Goal: Information Seeking & Learning: Understand process/instructions

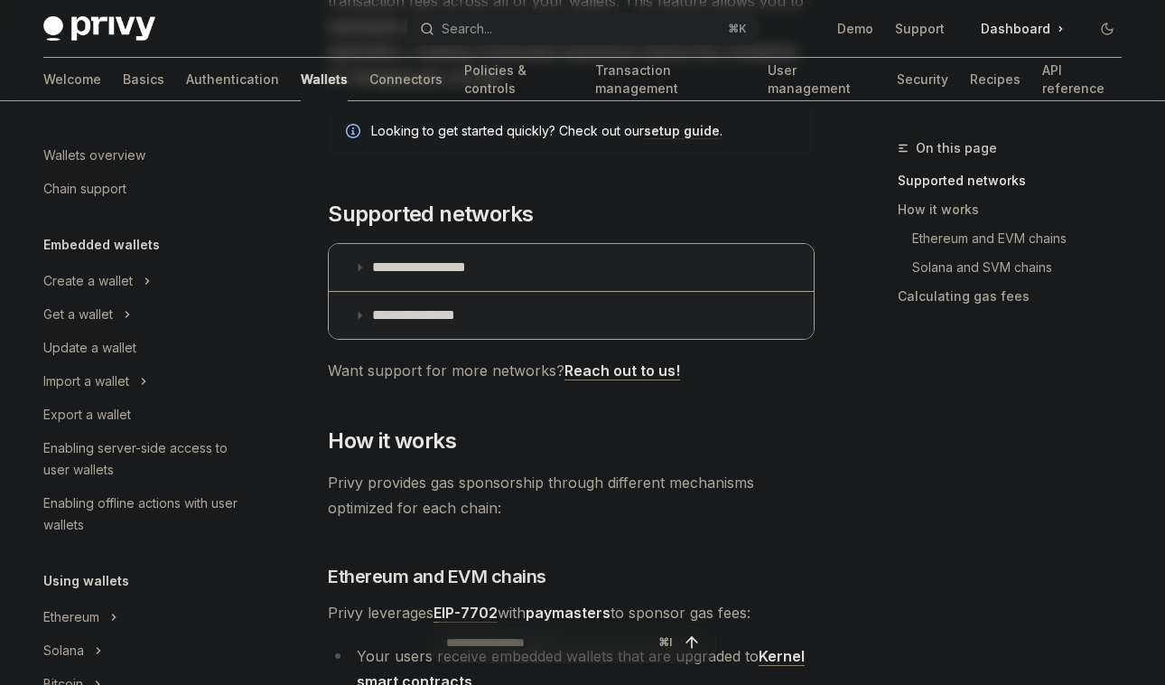
scroll to position [888, 0]
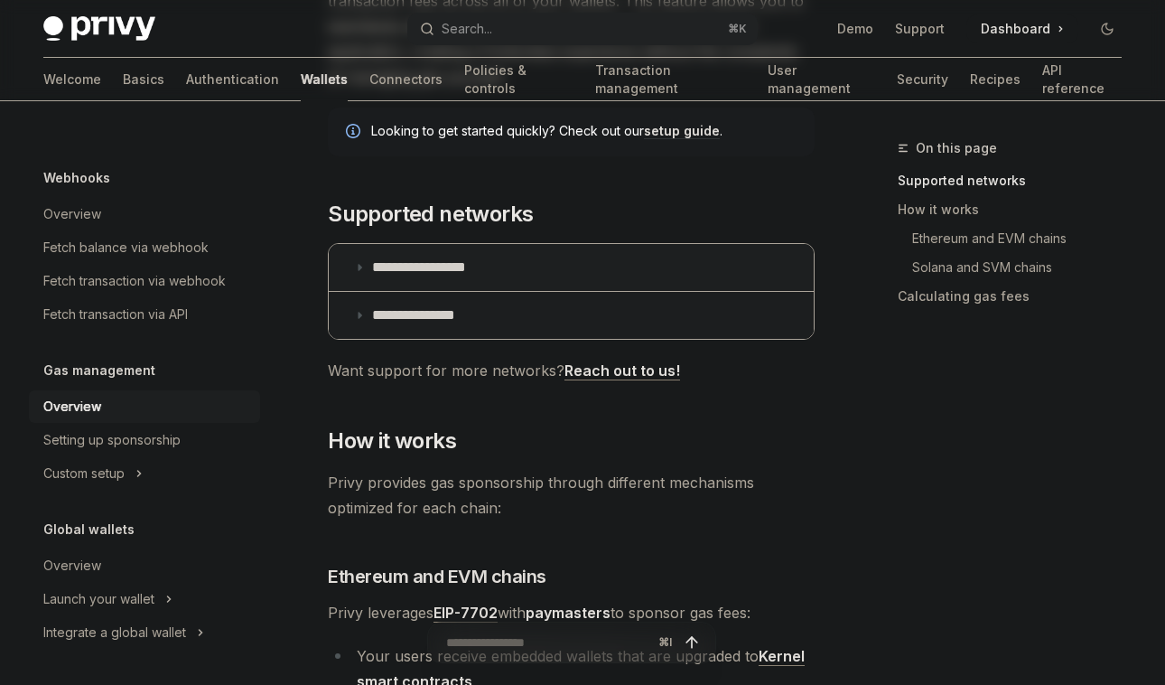
type textarea "*"
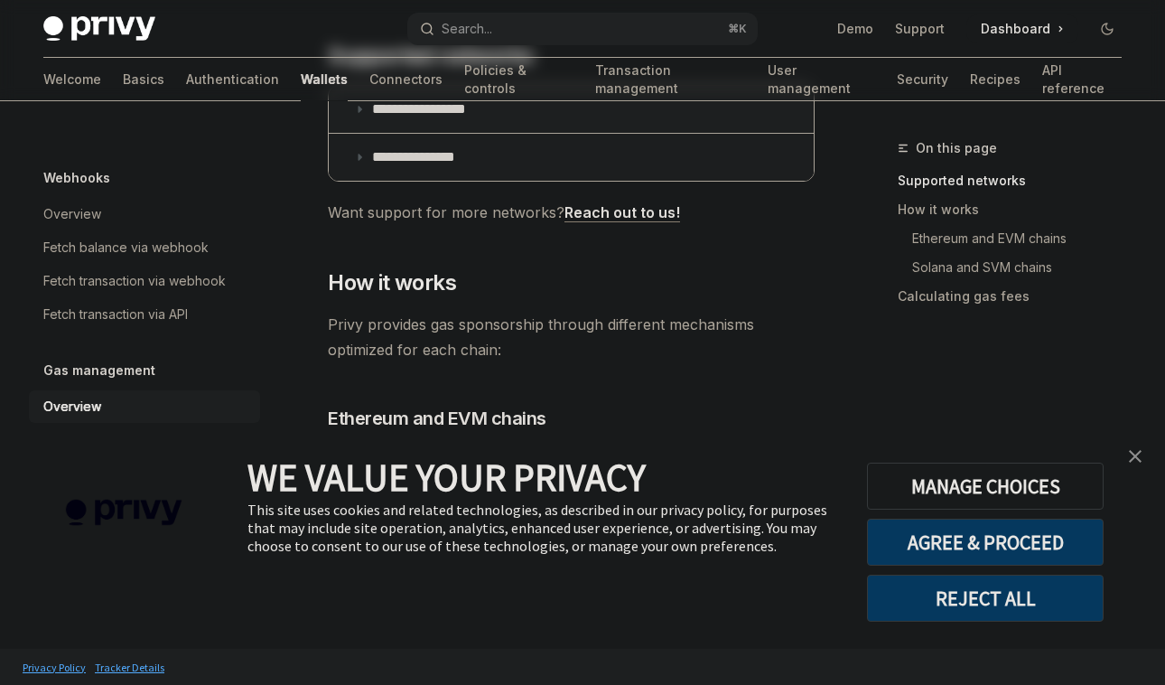
scroll to position [431, 0]
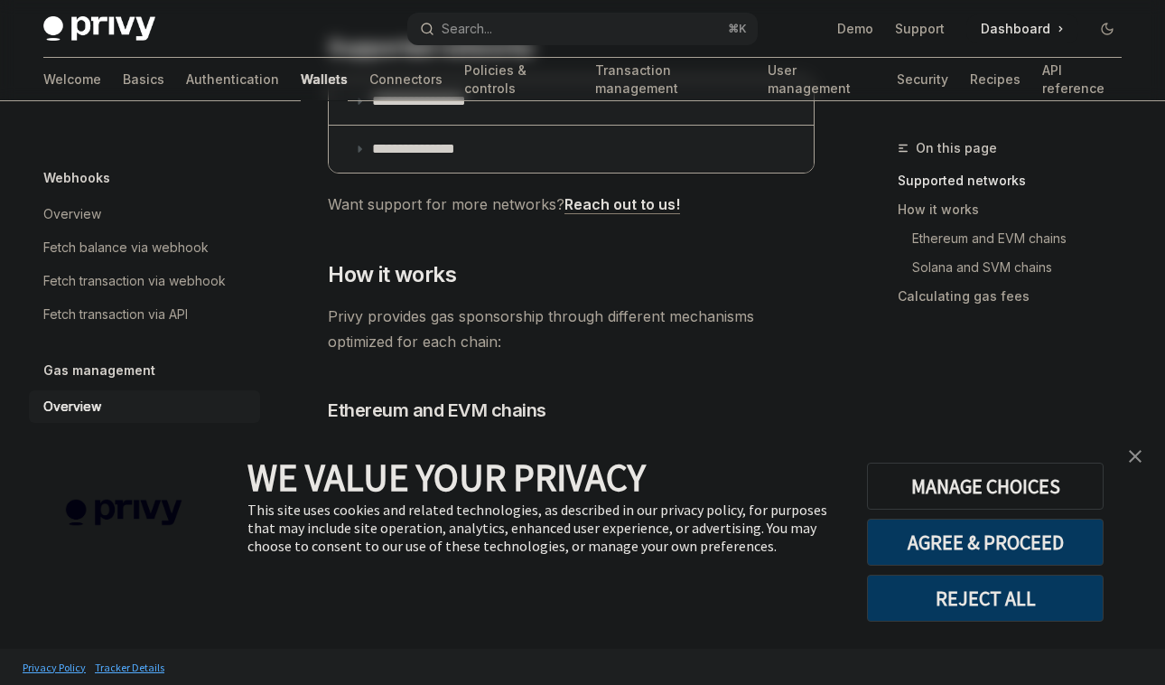
click at [1140, 456] on img "close banner" at bounding box center [1135, 456] width 13 height 13
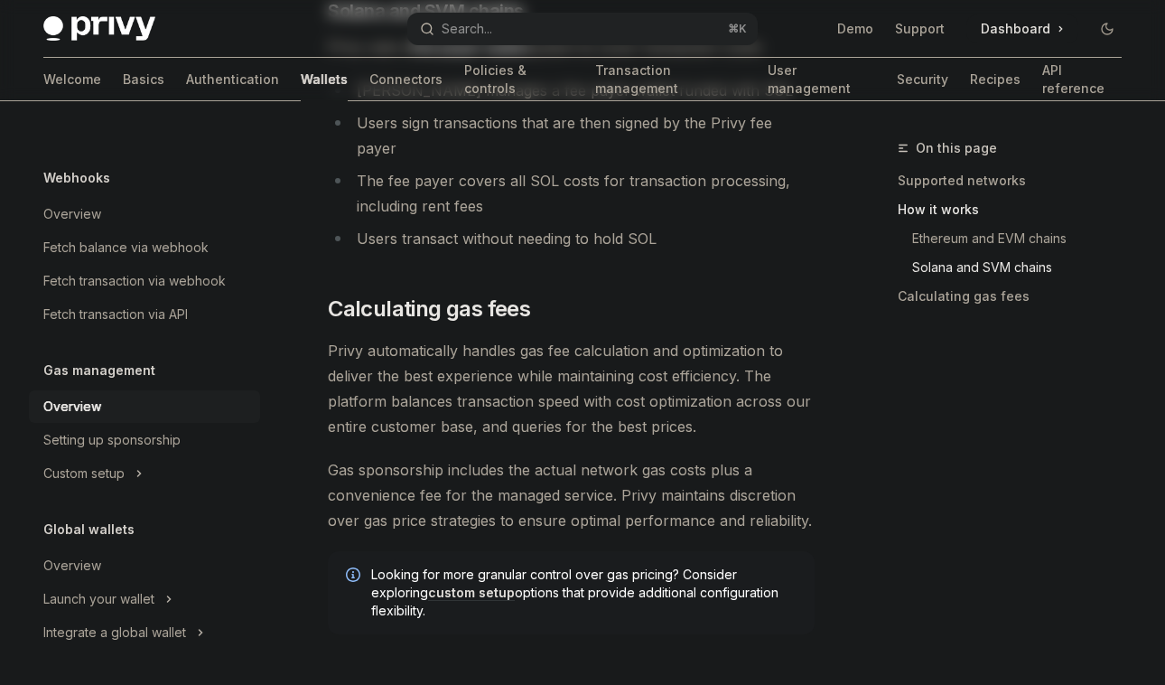
scroll to position [1459, 0]
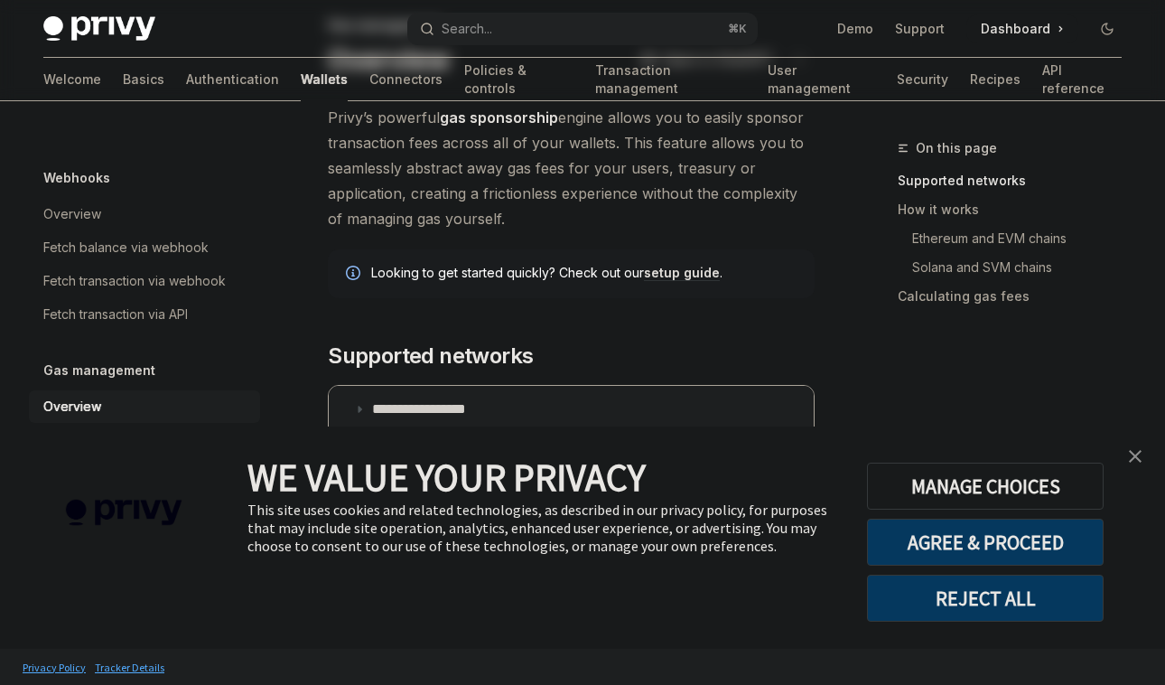
scroll to position [126, 0]
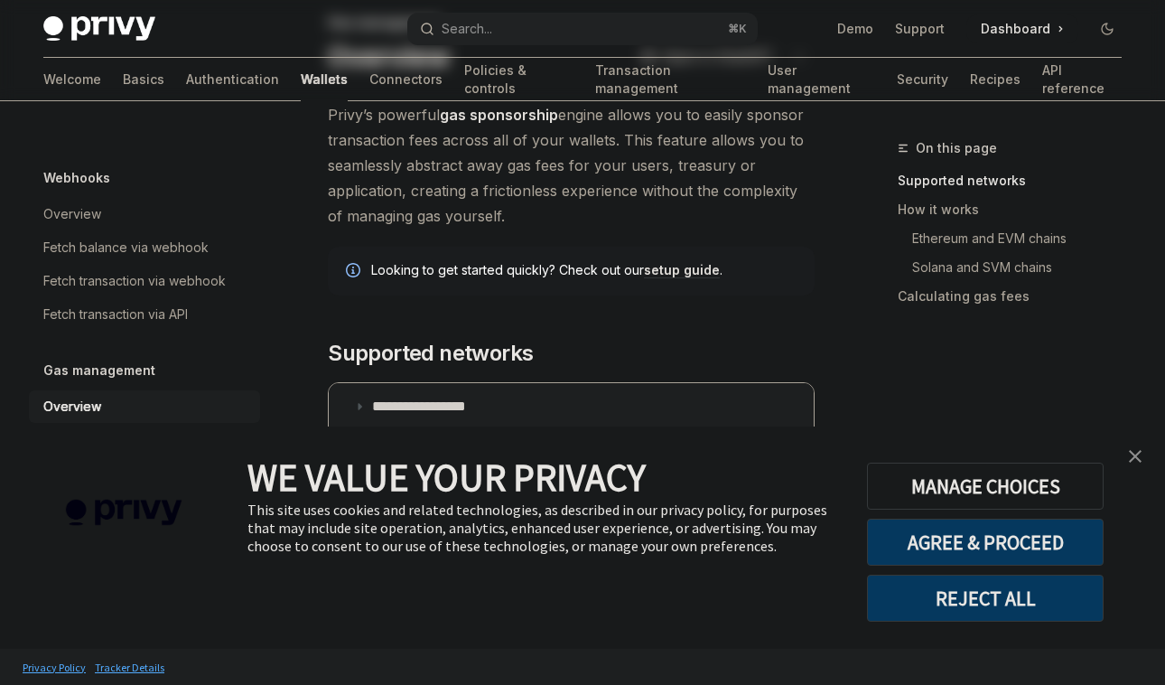
click at [1143, 452] on link "close banner" at bounding box center [1135, 456] width 36 height 36
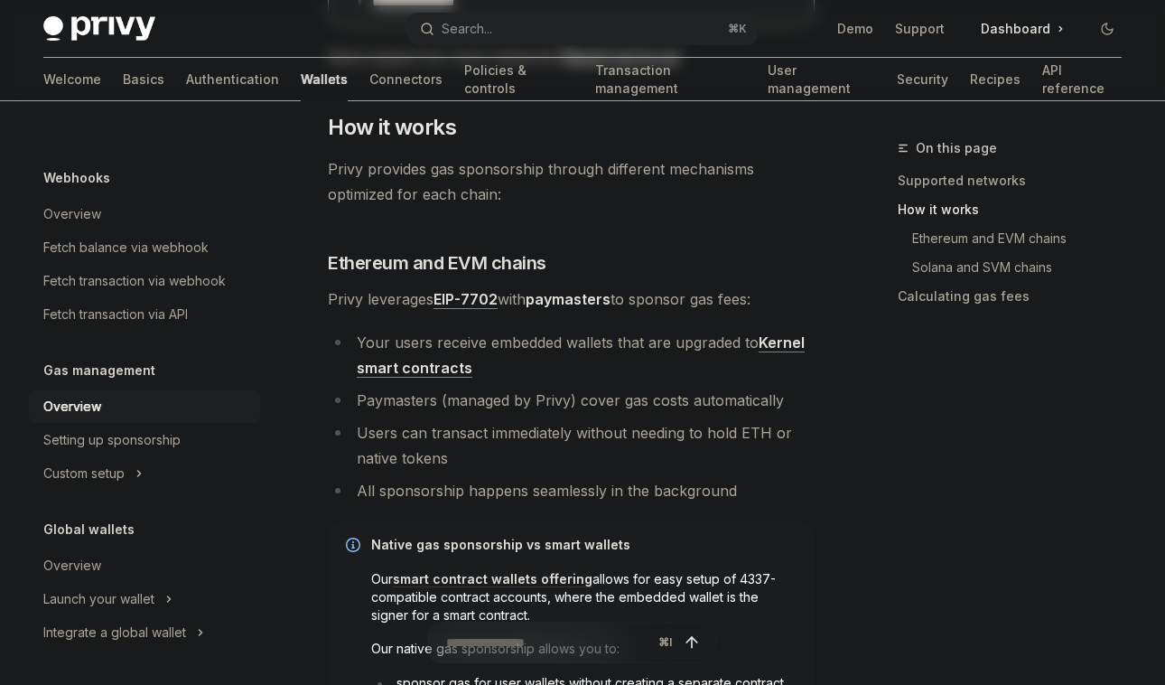
scroll to position [580, 0]
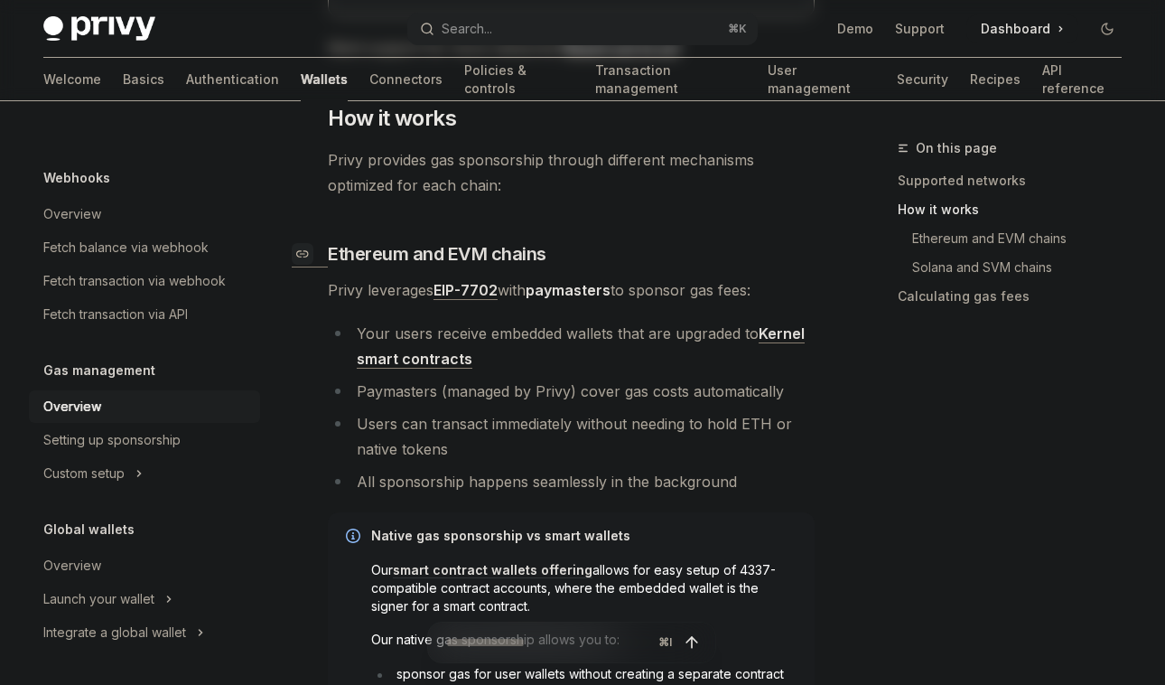
click at [420, 249] on span "Ethereum and EVM chains" at bounding box center [437, 253] width 219 height 25
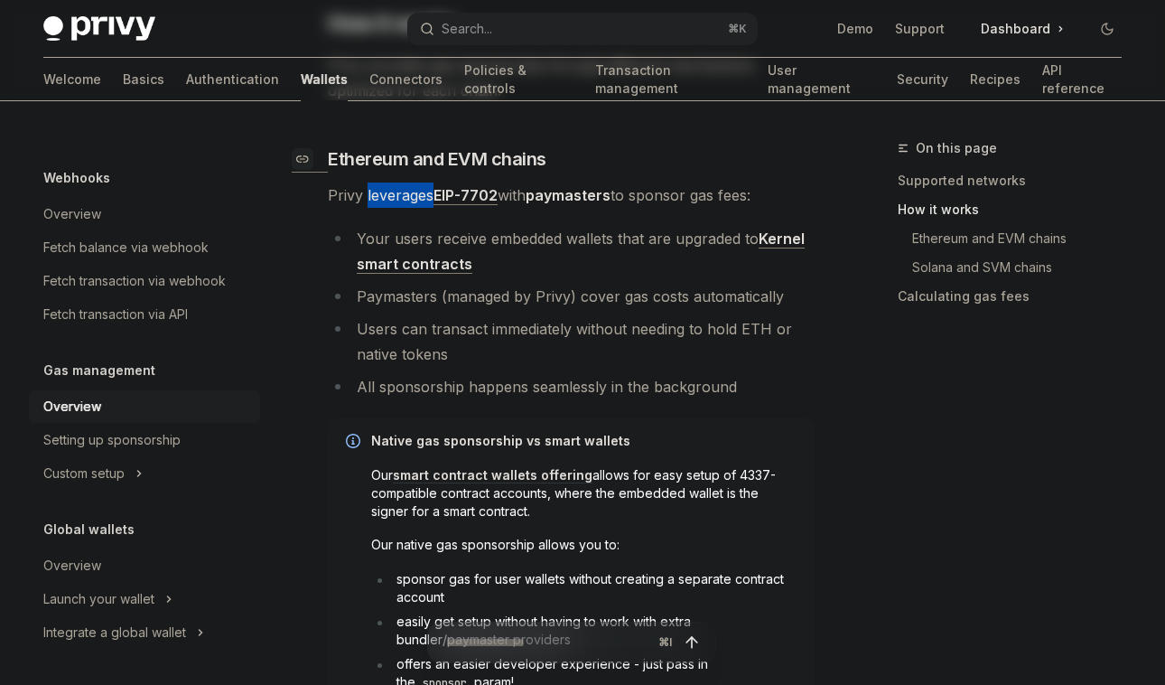
click at [420, 249] on div "**********" at bounding box center [571, 491] width 487 height 1891
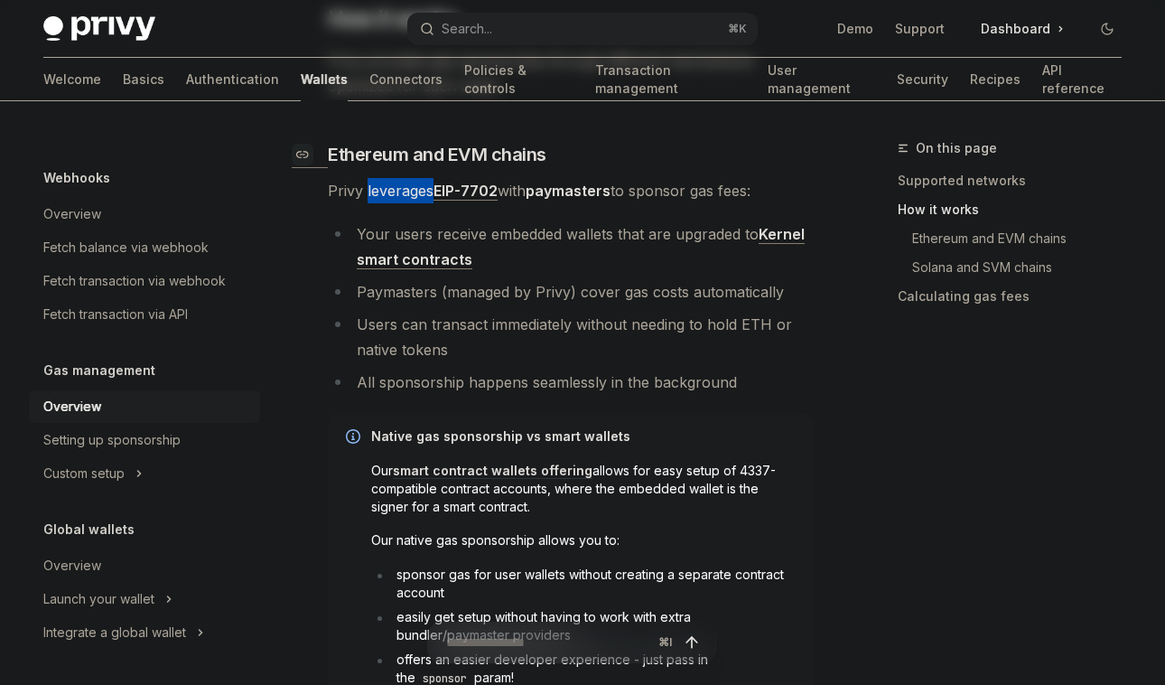
scroll to position [691, 0]
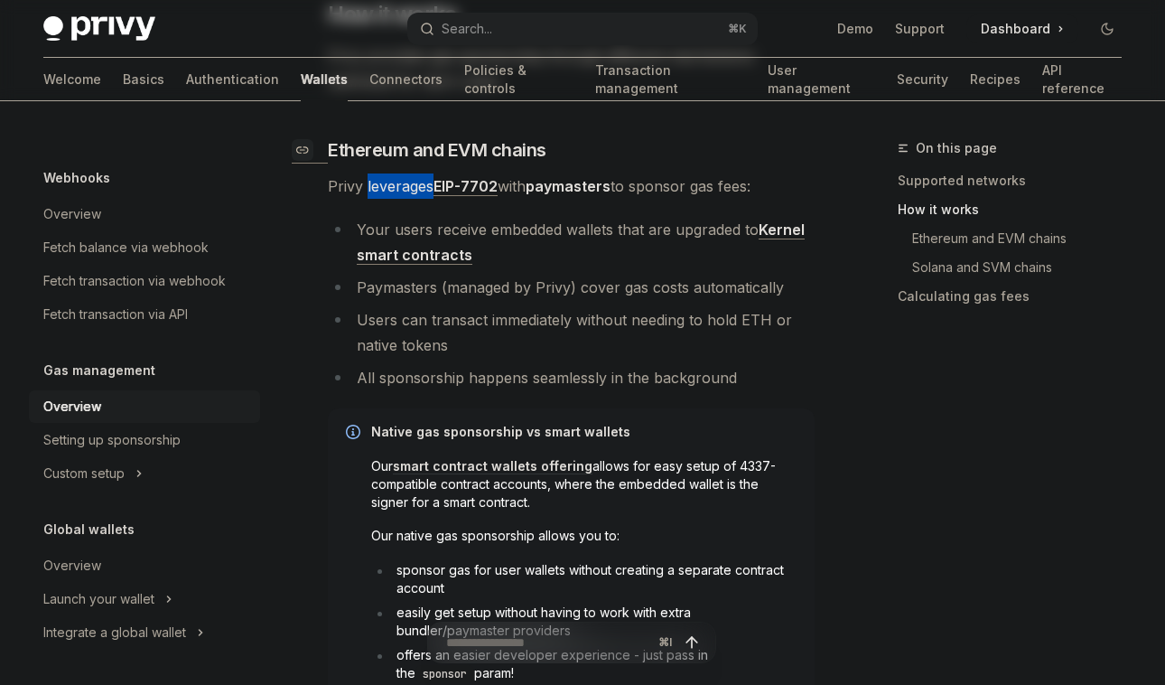
click at [420, 249] on link "Kernel smart contracts" at bounding box center [581, 242] width 448 height 44
click at [801, 157] on h3 "​ Ethereum and EVM chains" at bounding box center [571, 149] width 487 height 25
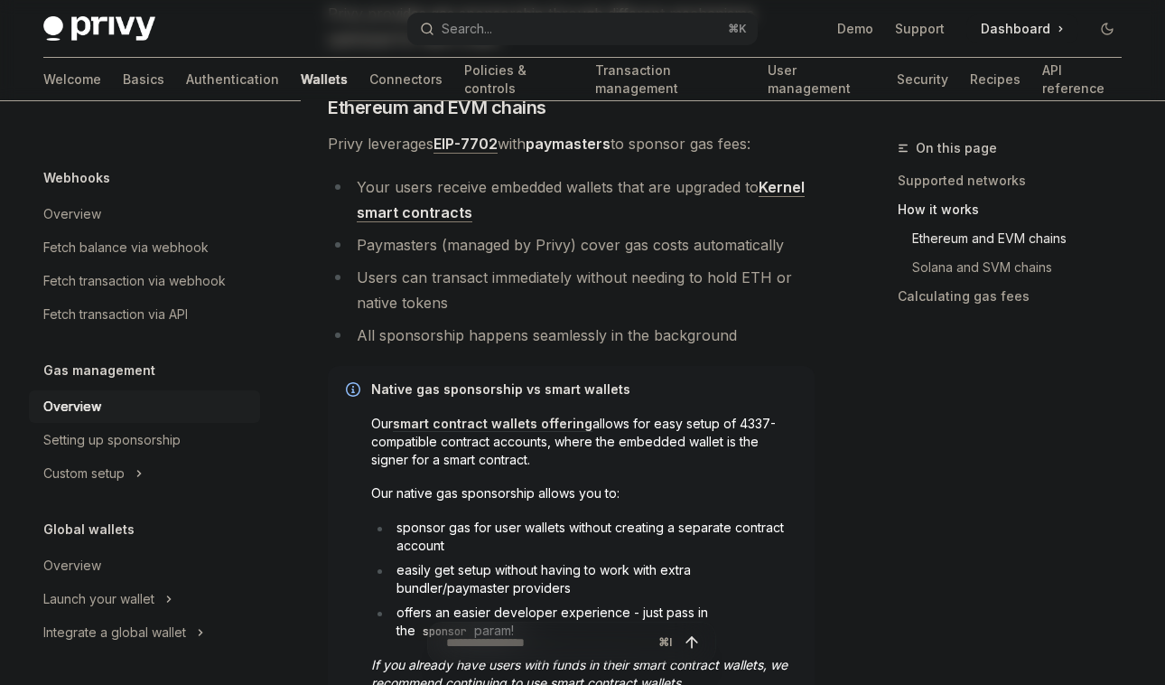
scroll to position [782, 0]
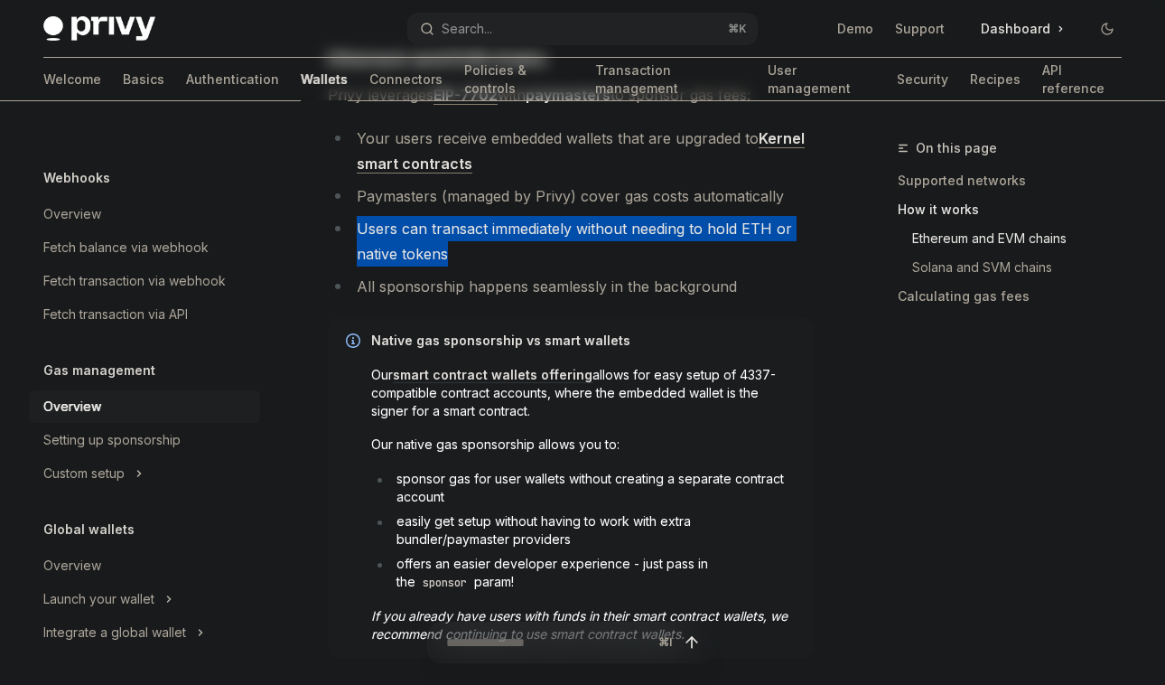
drag, startPoint x: 464, startPoint y: 254, endPoint x: 357, endPoint y: 230, distance: 110.0
click at [357, 230] on li "Users can transact immediately without needing to hold ETH or native tokens" at bounding box center [571, 241] width 487 height 51
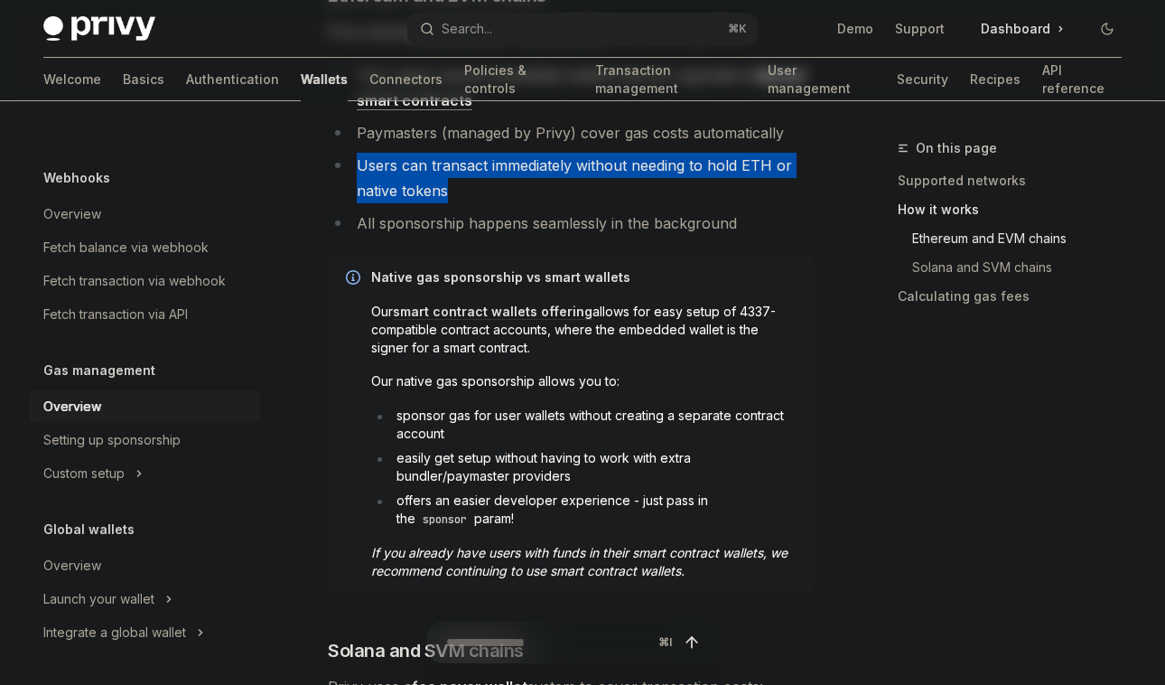
scroll to position [861, 0]
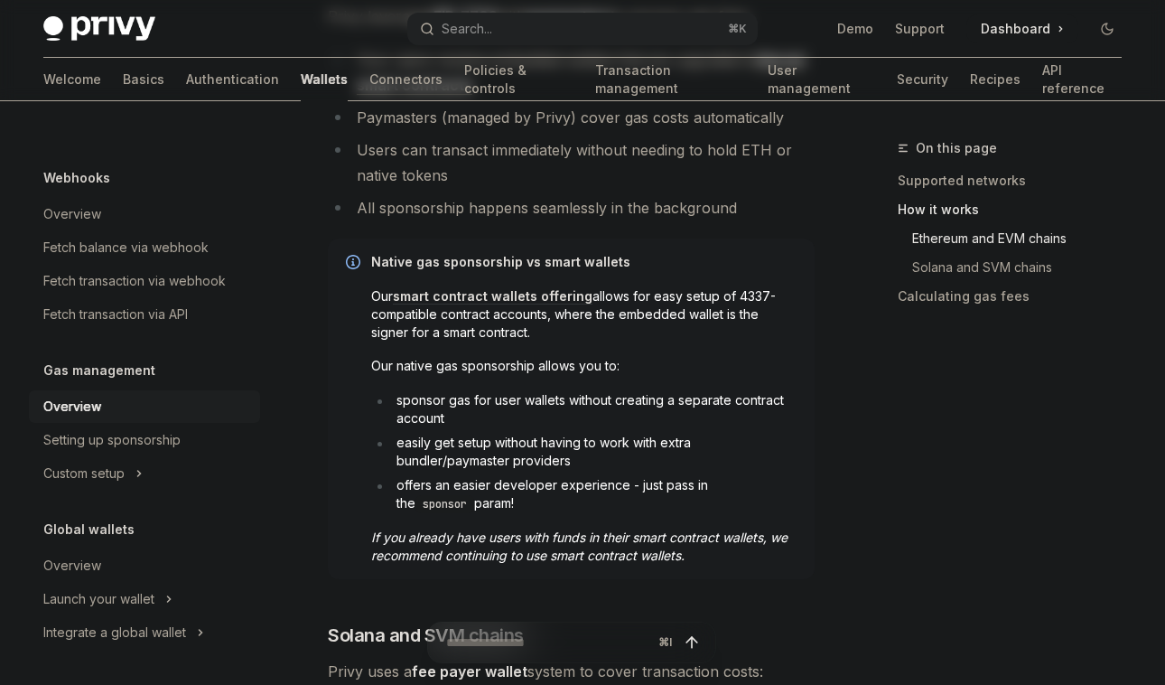
click at [484, 211] on li "All sponsorship happens seamlessly in the background" at bounding box center [571, 207] width 487 height 25
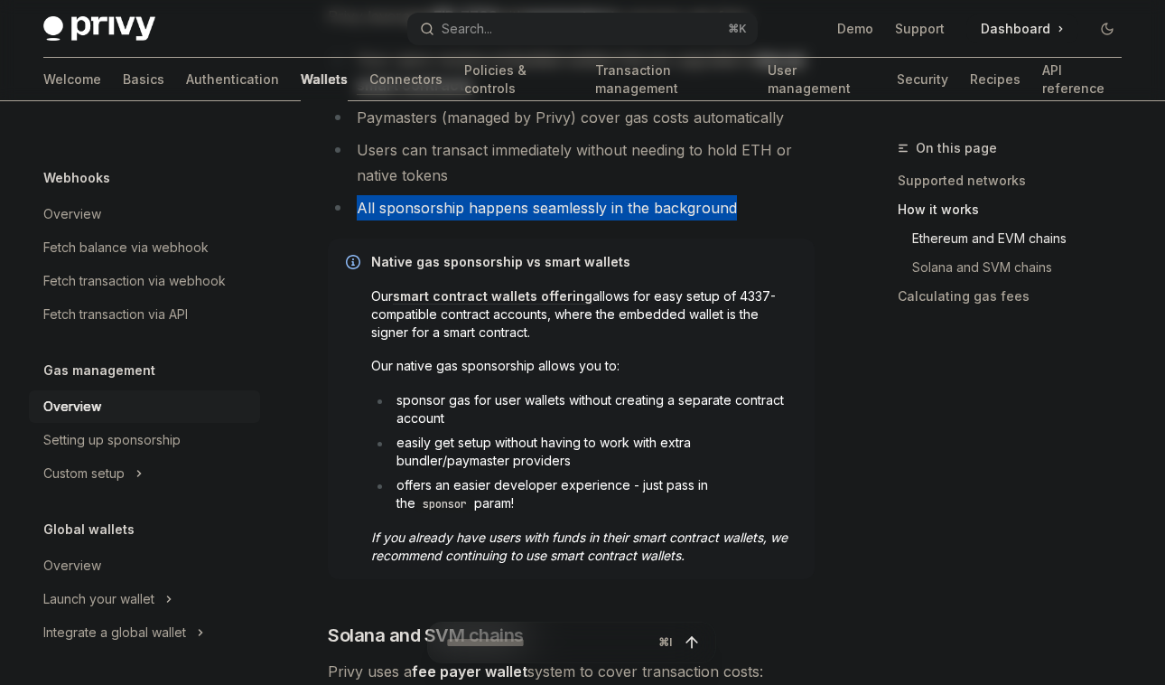
click at [484, 211] on li "All sponsorship happens seamlessly in the background" at bounding box center [571, 207] width 487 height 25
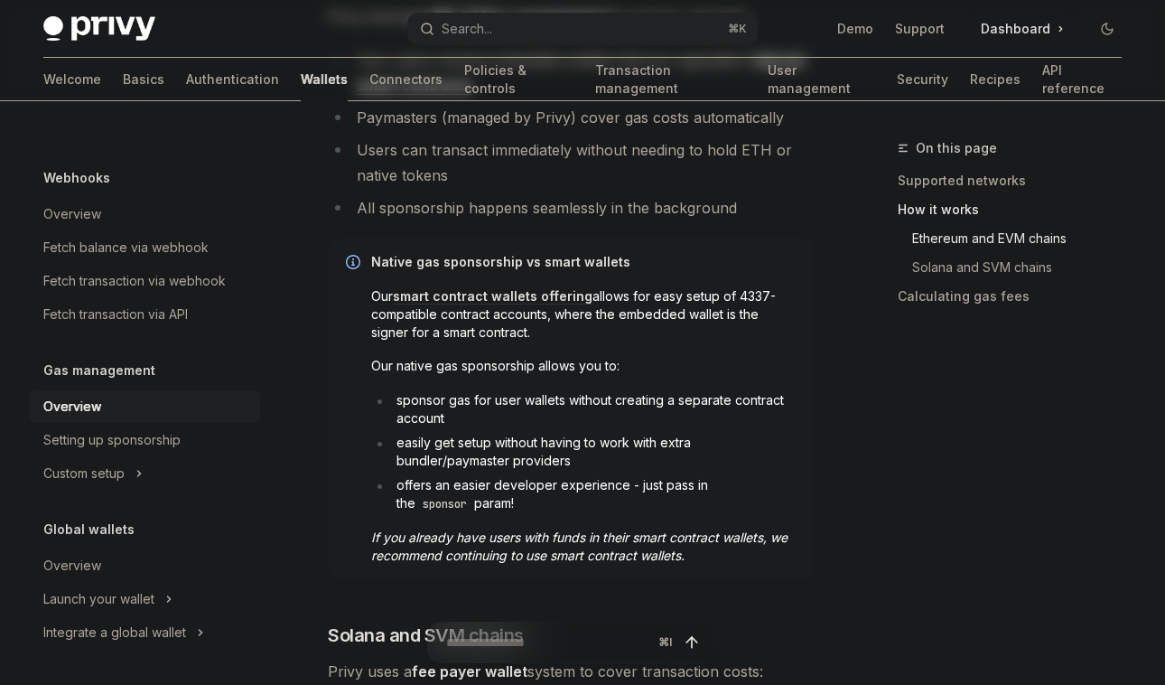
click at [565, 161] on li "Users can transact immediately without needing to hold ETH or native tokens" at bounding box center [571, 162] width 487 height 51
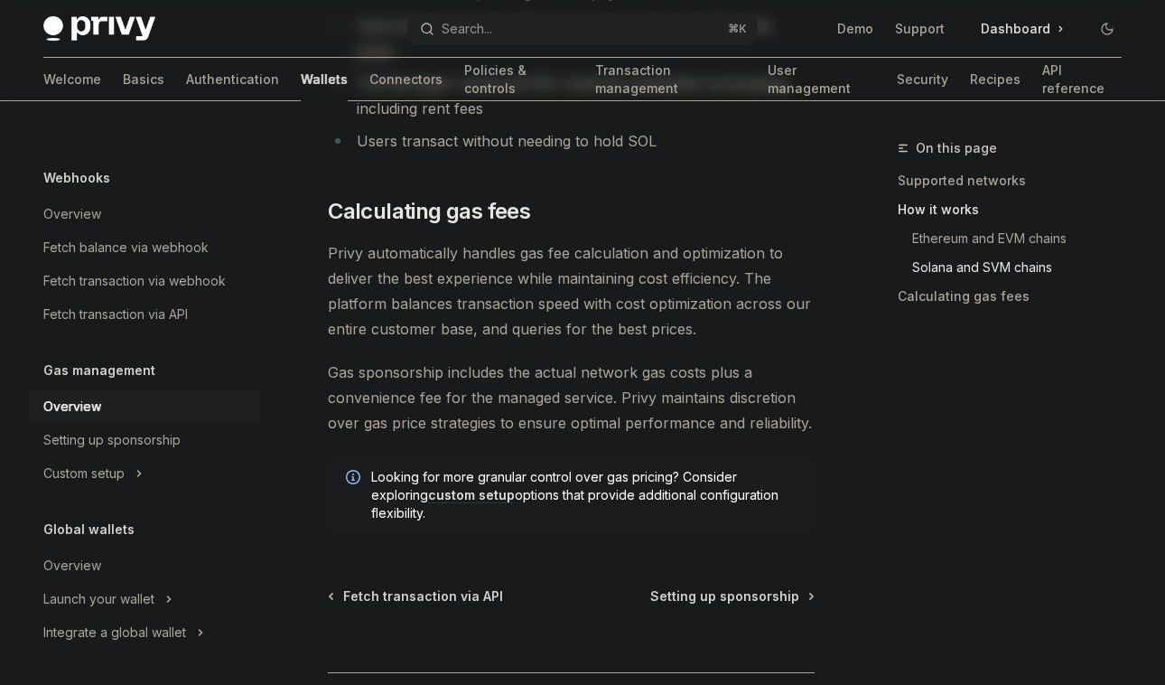
scroll to position [1585, 0]
click at [496, 357] on span "Gas sponsorship includes the actual network gas costs plus a convenience fee fo…" at bounding box center [571, 395] width 487 height 76
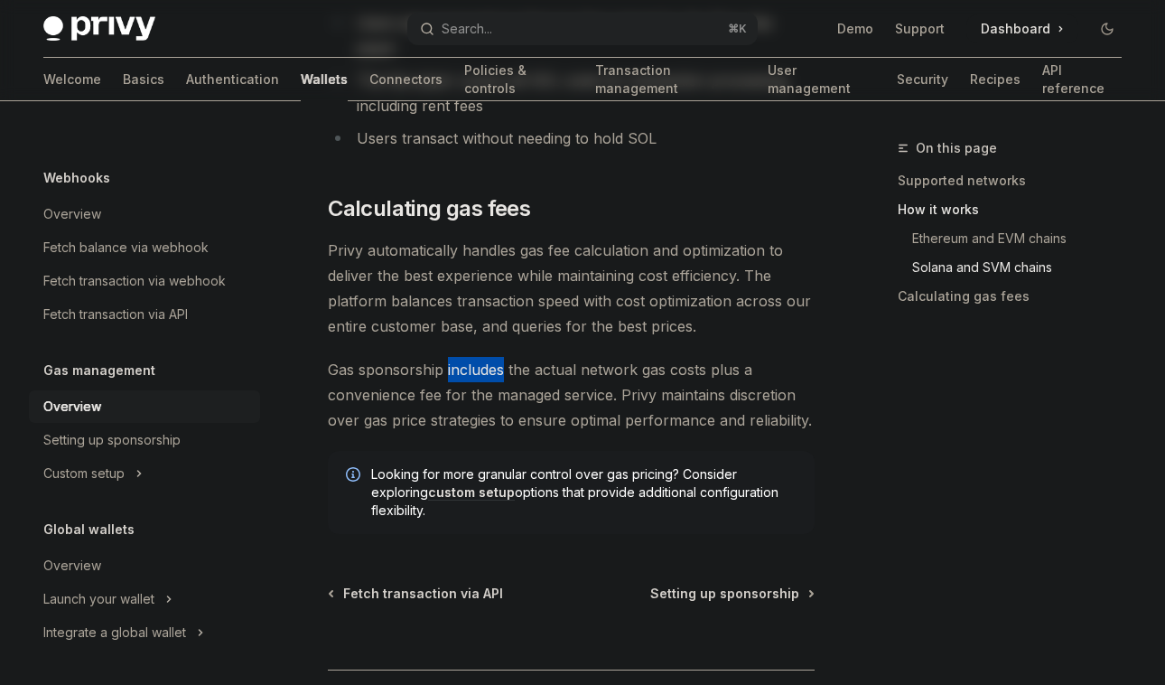
click at [496, 357] on span "Gas sponsorship includes the actual network gas costs plus a convenience fee fo…" at bounding box center [571, 395] width 487 height 76
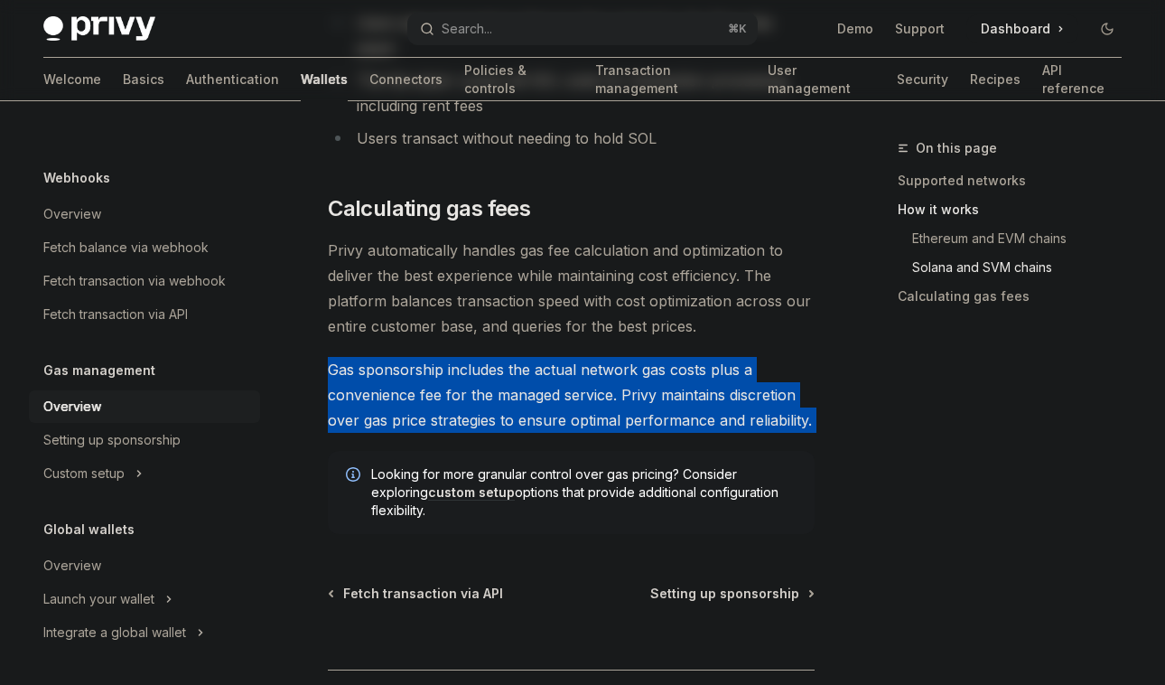
click at [496, 357] on span "Gas sponsorship includes the actual network gas costs plus a convenience fee fo…" at bounding box center [571, 395] width 487 height 76
click at [677, 359] on span "Gas sponsorship includes the actual network gas costs plus a convenience fee fo…" at bounding box center [571, 395] width 487 height 76
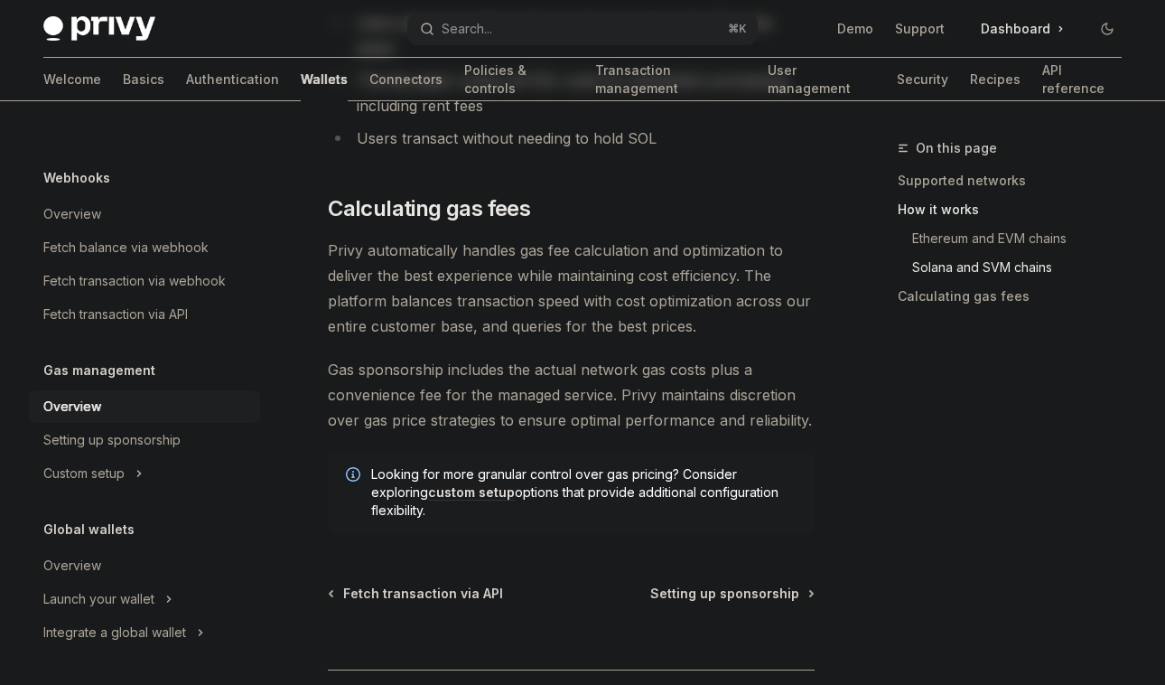
scroll to position [1642, 0]
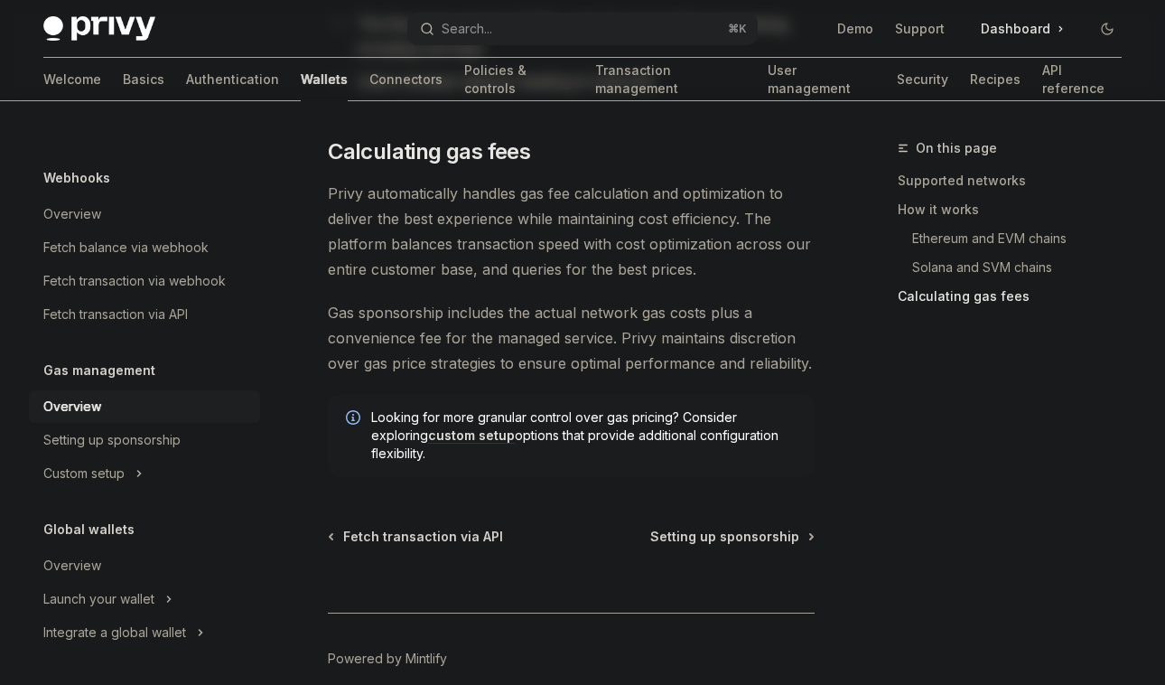
click at [570, 321] on span "Gas sponsorship includes the actual network gas costs plus a convenience fee fo…" at bounding box center [571, 338] width 487 height 76
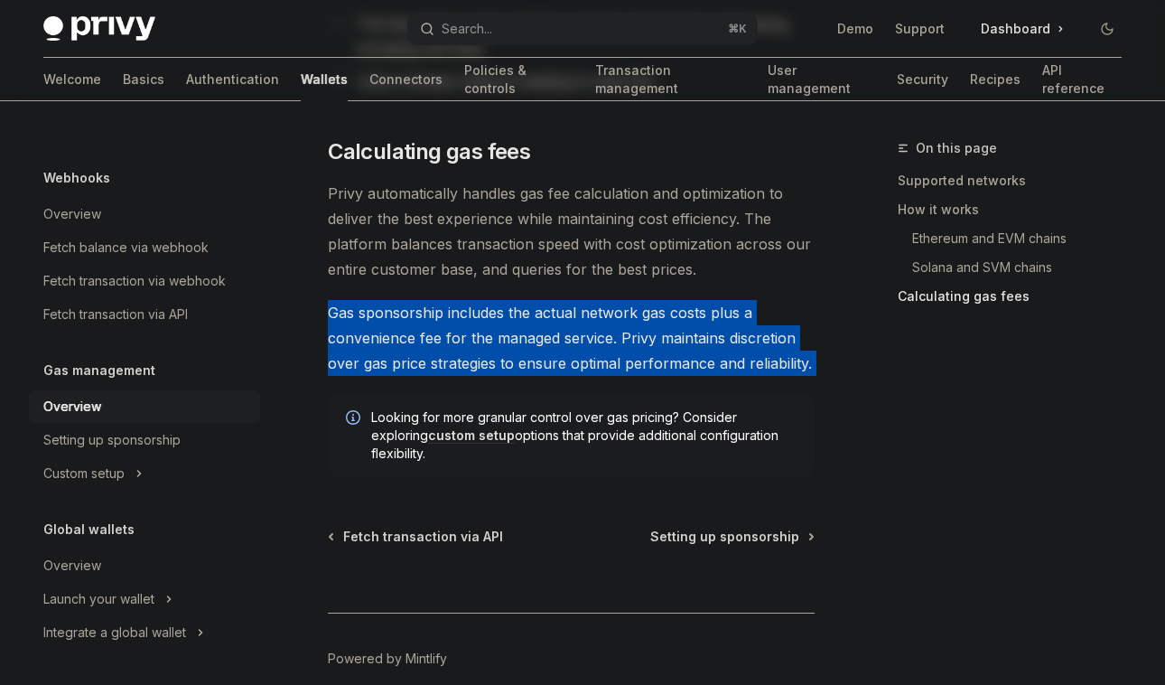
click at [570, 321] on span "Gas sponsorship includes the actual network gas costs plus a convenience fee fo…" at bounding box center [571, 338] width 487 height 76
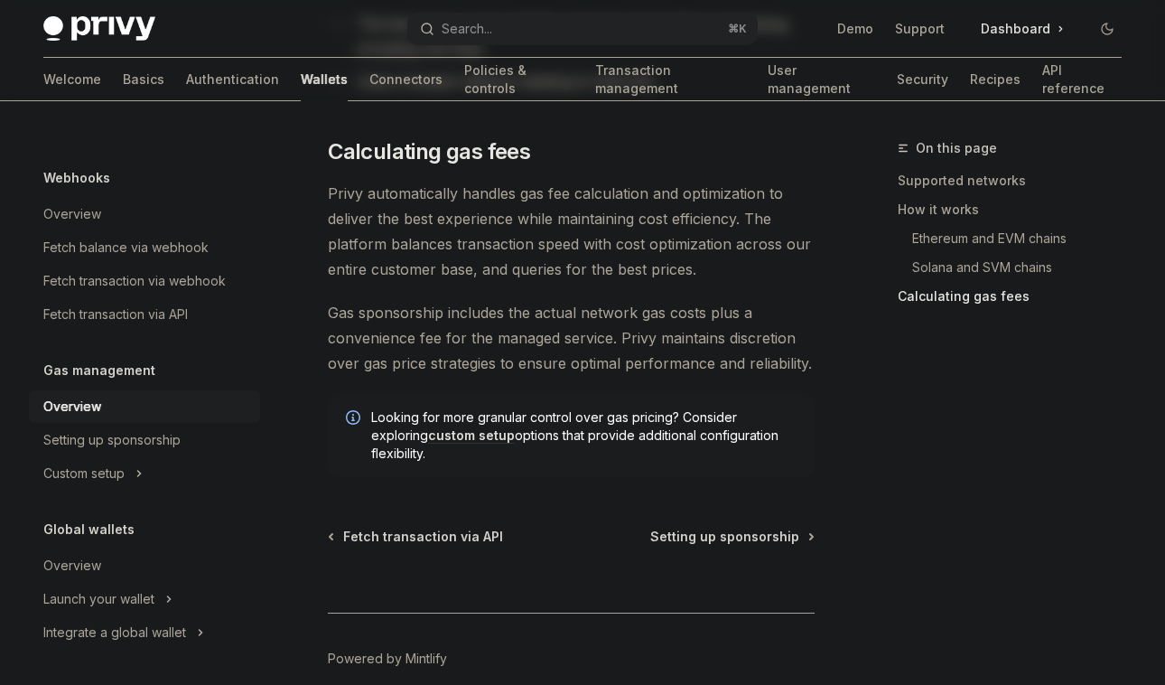
click at [603, 327] on span "Gas sponsorship includes the actual network gas costs plus a convenience fee fo…" at bounding box center [571, 338] width 487 height 76
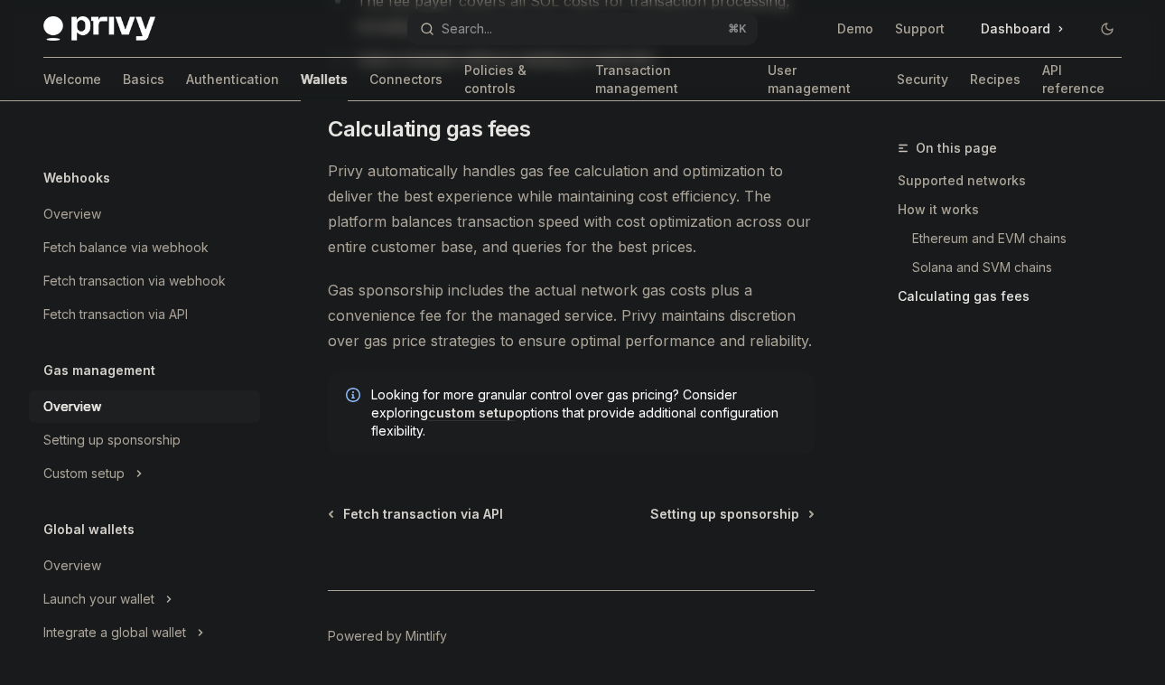
scroll to position [1682, 0]
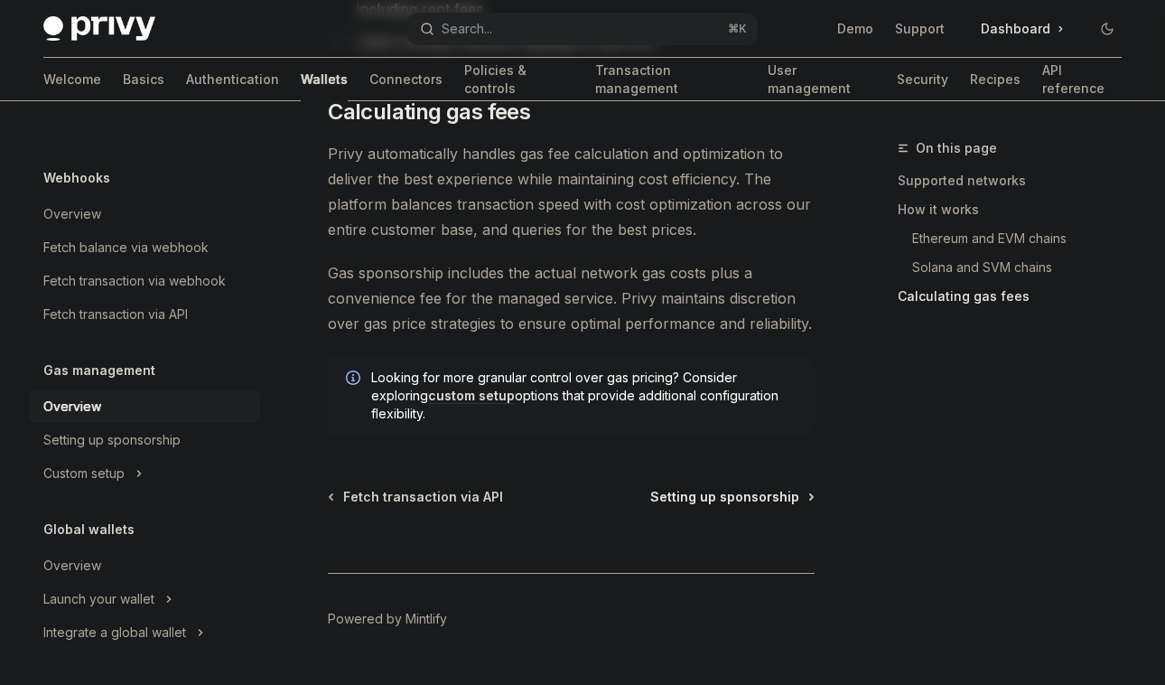
click at [703, 488] on span "Setting up sponsorship" at bounding box center [724, 497] width 149 height 18
type textarea "*"
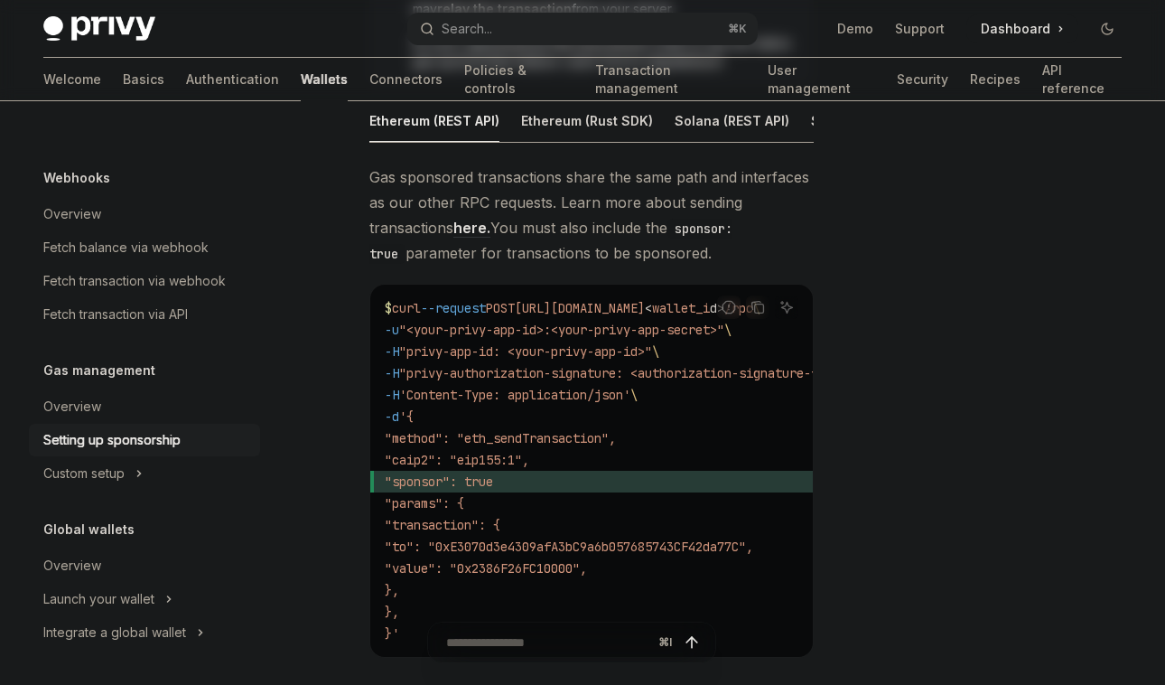
scroll to position [1011, 0]
